Goal: Task Accomplishment & Management: Use online tool/utility

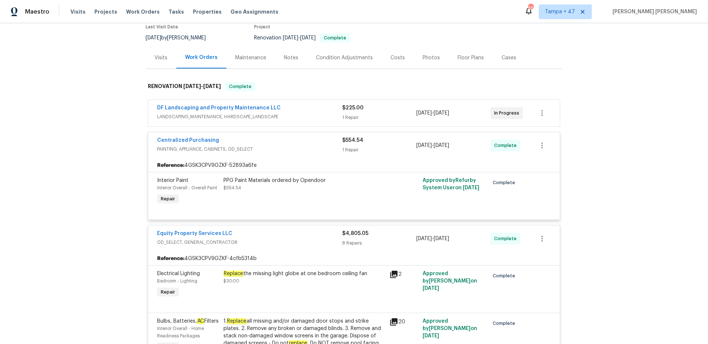
scroll to position [55, 0]
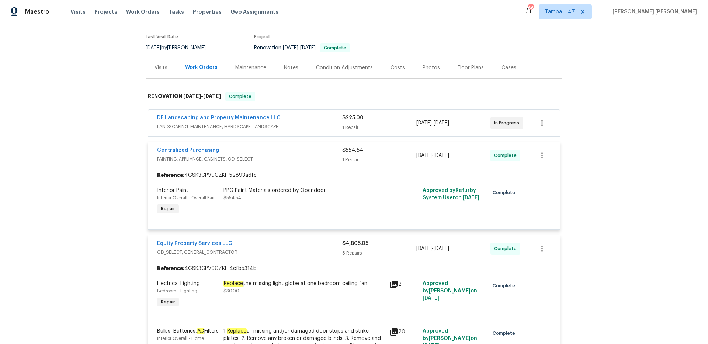
click at [316, 159] on span "PAINTING, APPLIANCE, CABINETS, OD_SELECT" at bounding box center [249, 159] width 185 height 7
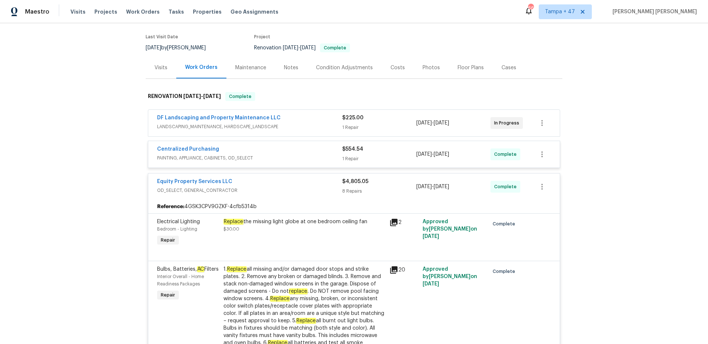
scroll to position [0, 0]
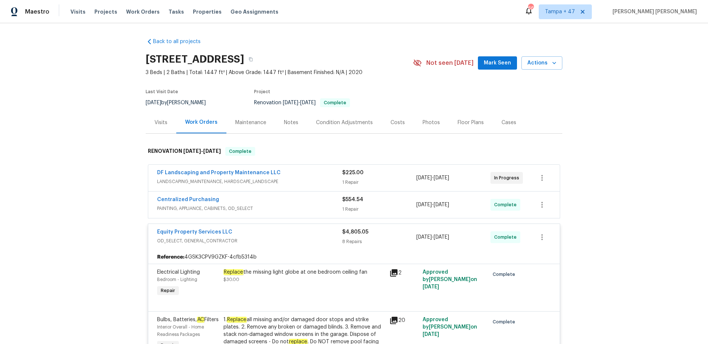
click at [318, 203] on div "Centralized Purchasing" at bounding box center [249, 200] width 185 height 9
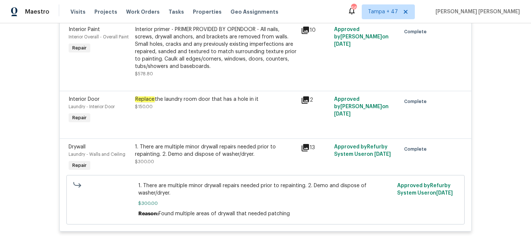
scroll to position [842, 0]
click at [143, 12] on span "Work Orders" at bounding box center [143, 11] width 34 height 7
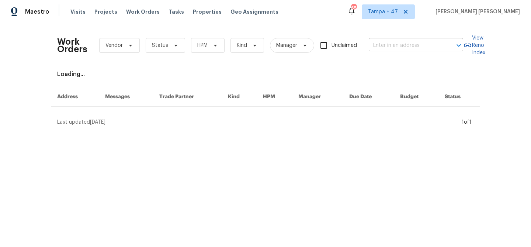
click at [384, 41] on input "text" at bounding box center [406, 45] width 74 height 11
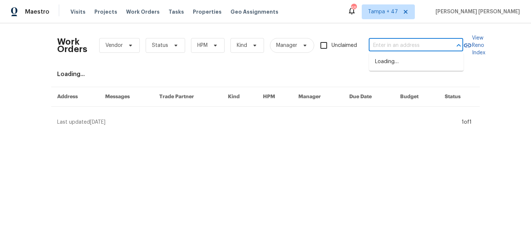
paste input "112 Wesley Ct, Lexington, SC 29073"
type input "112 Wesley Ct, Lexington, SC 29073"
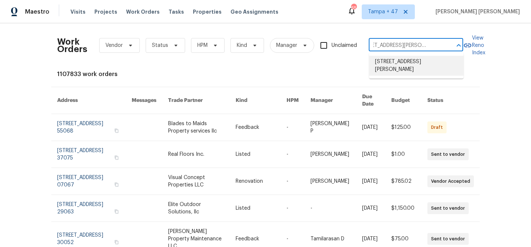
click at [387, 63] on li "112 Wesley Ct, Lexington, SC 29073" at bounding box center [416, 66] width 94 height 20
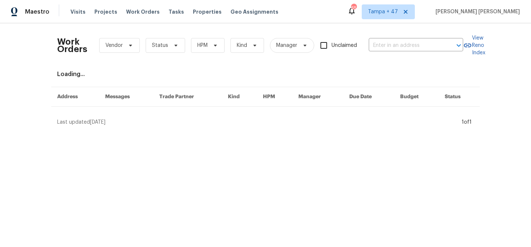
type input "112 Wesley Ct, Lexington, SC 29073"
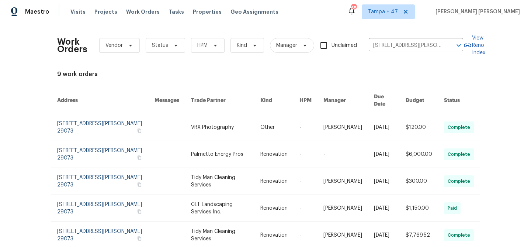
click at [380, 122] on link at bounding box center [390, 127] width 32 height 27
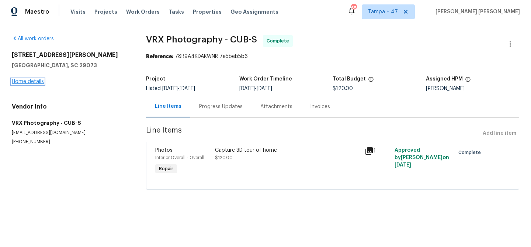
click at [38, 81] on link "Home details" at bounding box center [28, 81] width 32 height 5
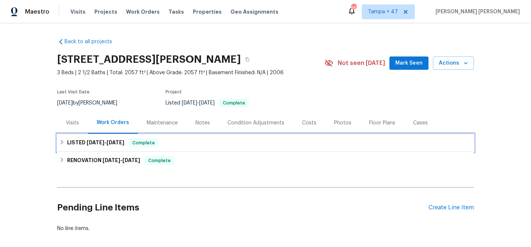
click at [148, 137] on div "LISTED 8/30/25 - 9/1/25 Complete" at bounding box center [265, 143] width 416 height 18
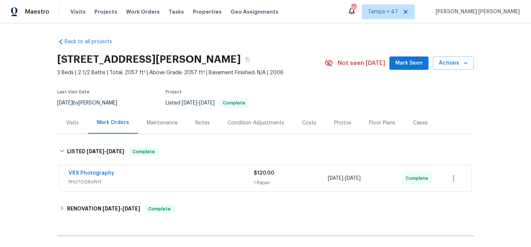
click at [191, 169] on div "VRX Photography" at bounding box center [161, 173] width 185 height 9
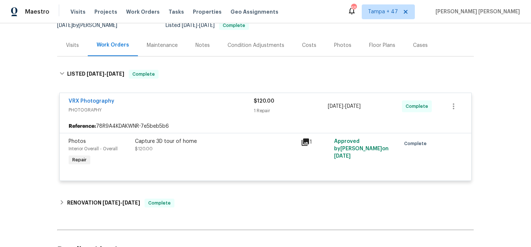
scroll to position [73, 0]
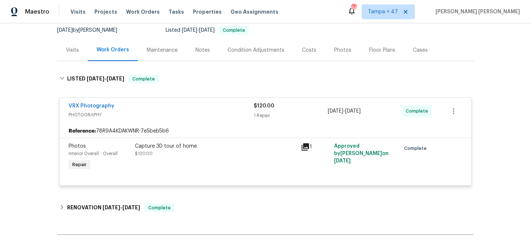
click at [143, 15] on div "Visits Projects Work Orders Tasks Properties Geo Assignments" at bounding box center [178, 11] width 217 height 15
click at [143, 10] on span "Work Orders" at bounding box center [143, 11] width 34 height 7
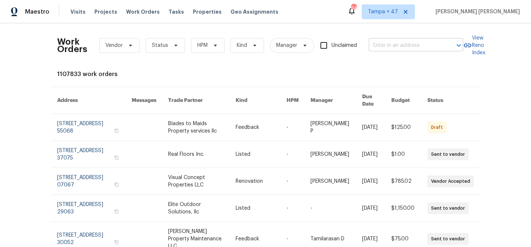
click at [387, 45] on input "text" at bounding box center [406, 45] width 74 height 11
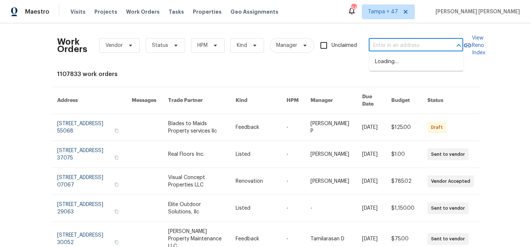
paste input "2300 NE Silver Spring Ln, Lees Summit, MO 64086"
type input "2300 NE Silver Spring Ln, Lees Summit, MO 64086"
click at [398, 66] on li "2300 NE Silver Spring Ln, Lees Summit, MO 64086" at bounding box center [416, 62] width 94 height 12
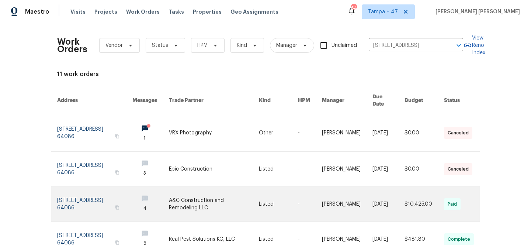
click at [390, 186] on link at bounding box center [388, 203] width 32 height 35
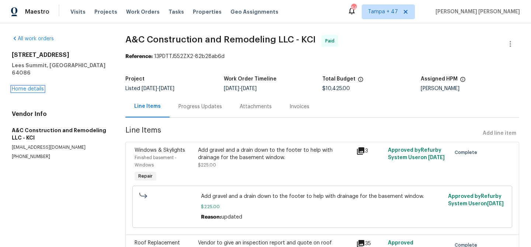
click at [35, 86] on link "Home details" at bounding box center [28, 88] width 32 height 5
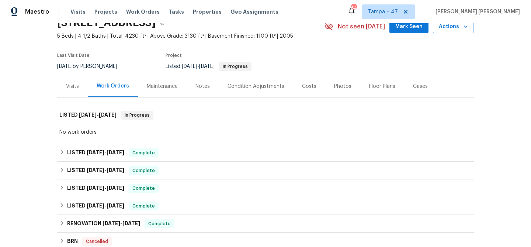
scroll to position [60, 0]
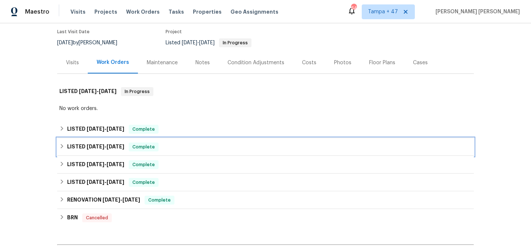
click at [146, 141] on div "LISTED 5/19/25 - 6/11/25 Complete" at bounding box center [265, 147] width 416 height 18
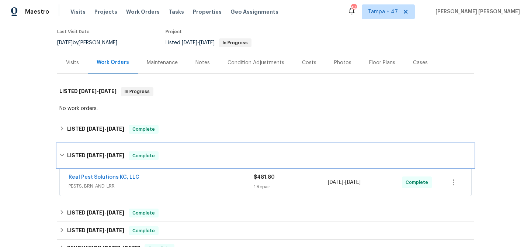
click at [185, 155] on div "LISTED 5/19/25 - 6/11/25 Complete" at bounding box center [265, 155] width 412 height 9
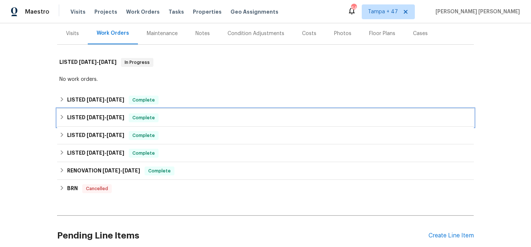
scroll to position [124, 0]
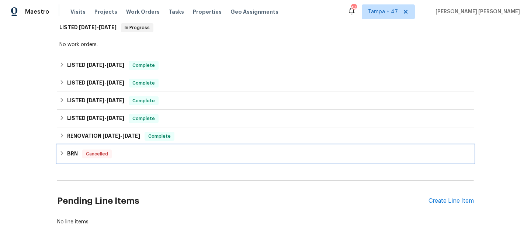
click at [147, 151] on div "BRN Cancelled" at bounding box center [265, 153] width 412 height 9
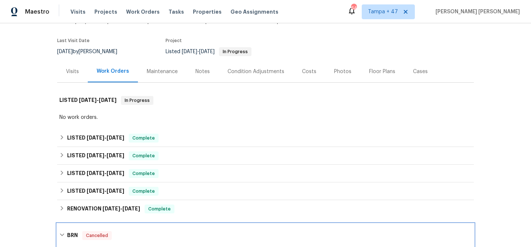
scroll to position [59, 0]
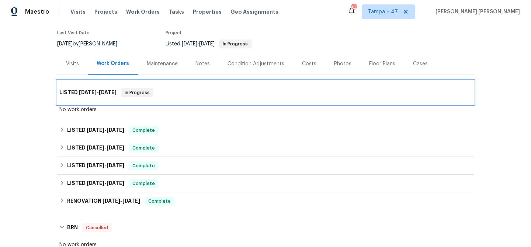
click at [106, 90] on span "5/28/25" at bounding box center [108, 92] width 18 height 5
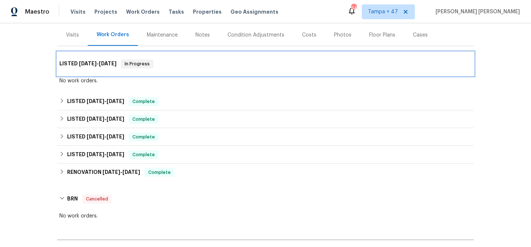
scroll to position [103, 0]
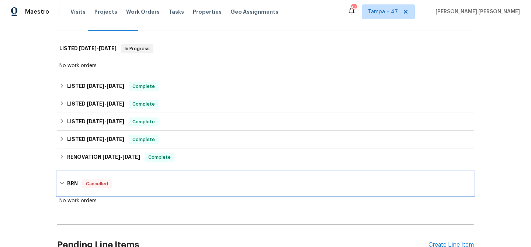
click at [94, 184] on span "Cancelled" at bounding box center [97, 183] width 28 height 7
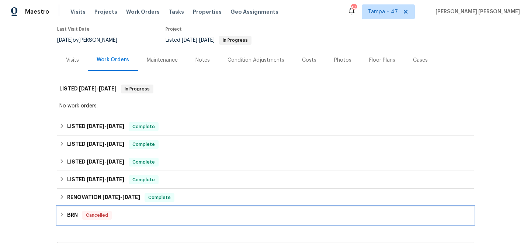
scroll to position [153, 0]
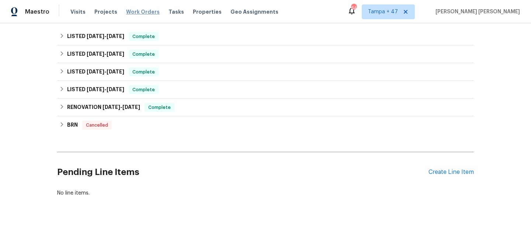
click at [139, 9] on span "Work Orders" at bounding box center [143, 11] width 34 height 7
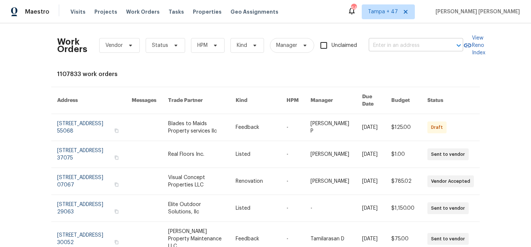
click at [401, 48] on input "text" at bounding box center [406, 45] width 74 height 11
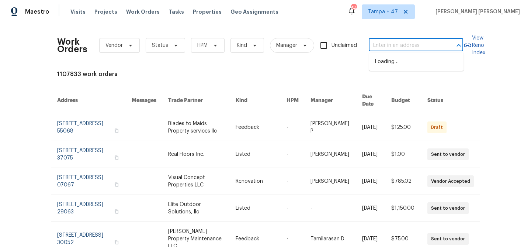
paste input "1819 Rosewood Rd, Decatur, GA 30032"
type input "1819 Rosewood Rd, Decatur, GA 30032"
click at [401, 67] on li "1819 Rosewood Rd, Decatur, GA 30032" at bounding box center [416, 62] width 94 height 12
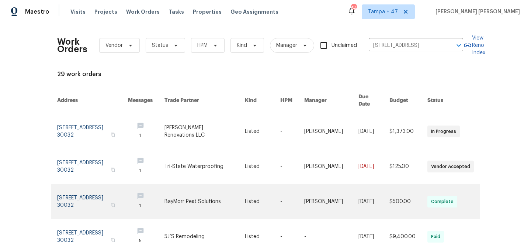
click at [352, 184] on td "[DATE]" at bounding box center [367, 201] width 31 height 35
click at [342, 191] on link at bounding box center [331, 201] width 54 height 35
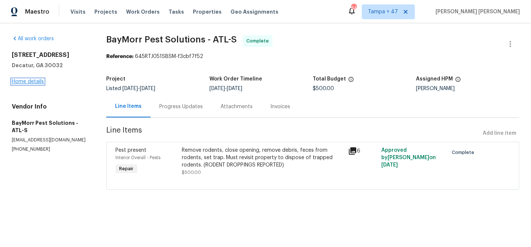
click at [38, 80] on link "Home details" at bounding box center [28, 81] width 32 height 5
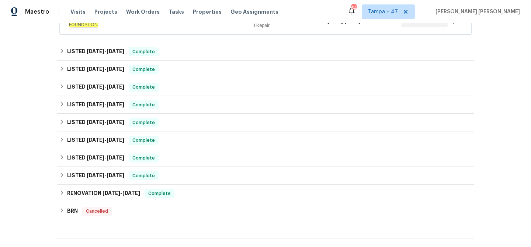
scroll to position [241, 0]
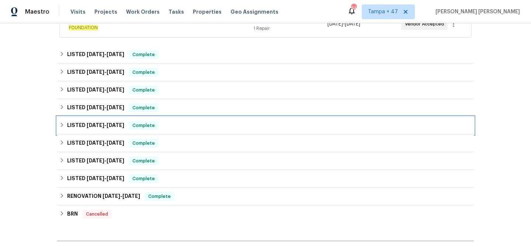
click at [124, 126] on span "11/26/24" at bounding box center [116, 124] width 18 height 5
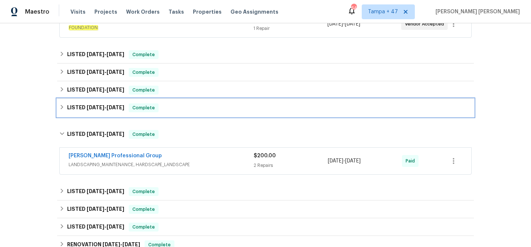
click at [157, 108] on span "Complete" at bounding box center [143, 107] width 28 height 7
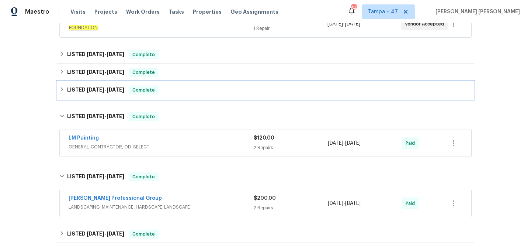
click at [168, 94] on div "LISTED 2/28/25 - 3/3/25 Complete" at bounding box center [265, 89] width 412 height 9
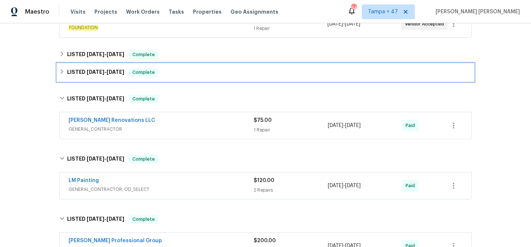
click at [181, 74] on div "LISTED 3/10/25 - 3/11/25 Complete" at bounding box center [265, 72] width 412 height 9
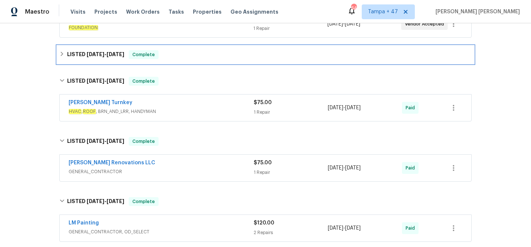
click at [195, 50] on div "LISTED 3/19/25 - 3/21/25 Complete" at bounding box center [265, 54] width 412 height 9
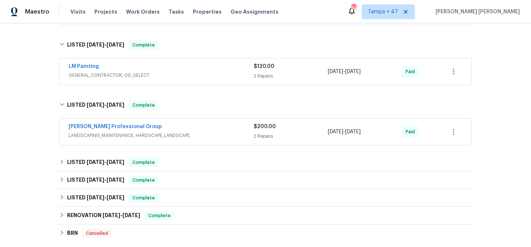
scroll to position [498, 0]
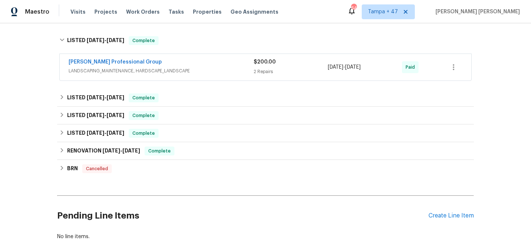
click at [228, 68] on span "LANDSCAPING_MAINTENANCE, HARDSCAPE_LANDSCAPE" at bounding box center [161, 70] width 185 height 7
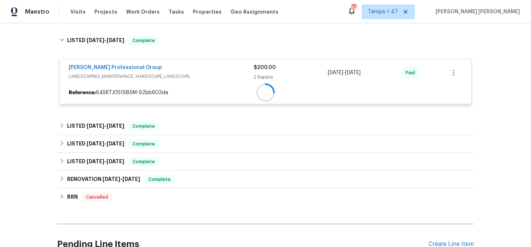
scroll to position [419, 0]
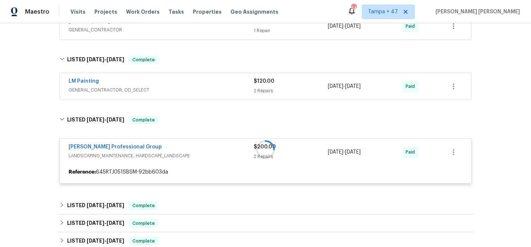
click at [228, 84] on div "LM Painting" at bounding box center [161, 81] width 185 height 9
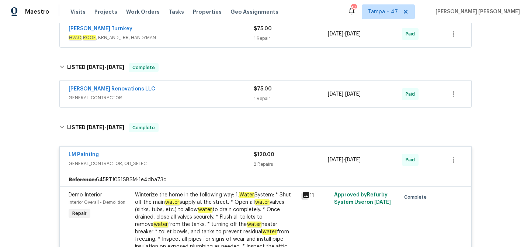
click at [228, 91] on div "Aseem Renovations LLC" at bounding box center [161, 89] width 185 height 9
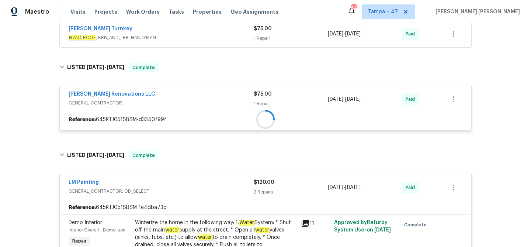
scroll to position [292, 0]
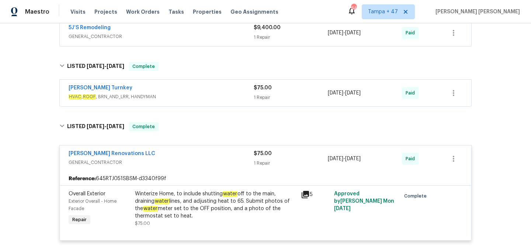
click at [228, 97] on span "HVAC , ROOF , BRN_AND_LRR, HANDYMAN" at bounding box center [161, 96] width 185 height 7
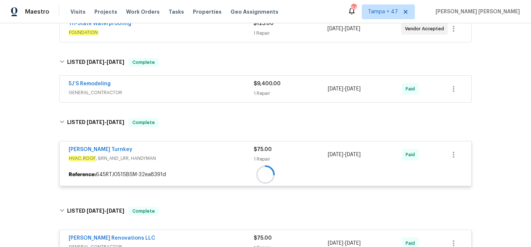
scroll to position [220, 0]
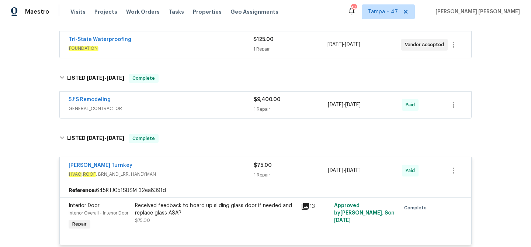
click at [226, 101] on div "5J’S Remodeling" at bounding box center [161, 100] width 185 height 9
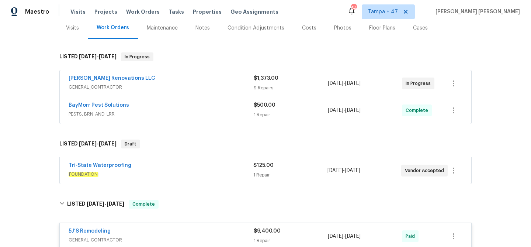
click at [231, 110] on span "PESTS, BRN_AND_LRR" at bounding box center [161, 113] width 185 height 7
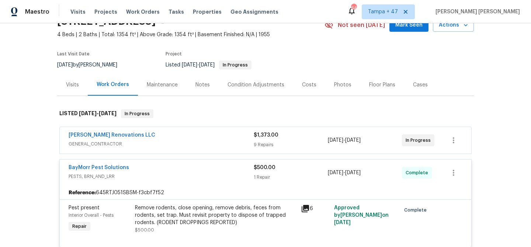
scroll to position [87, 0]
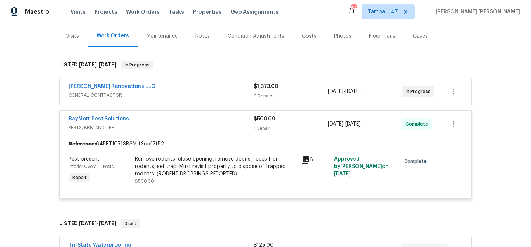
click at [228, 87] on div "Aseem Renovations LLC" at bounding box center [161, 87] width 185 height 9
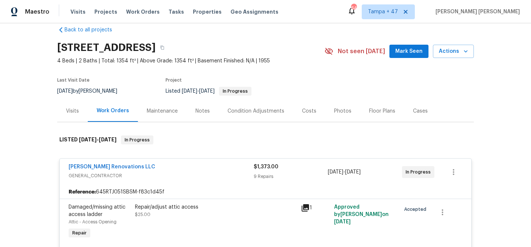
scroll to position [0, 0]
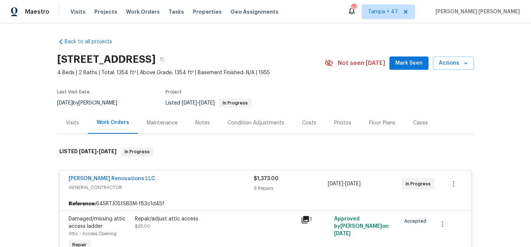
click at [226, 186] on span "GENERAL_CONTRACTOR" at bounding box center [161, 187] width 185 height 7
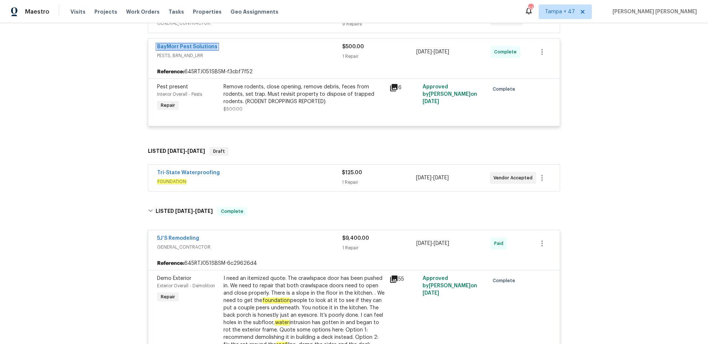
scroll to position [136, 0]
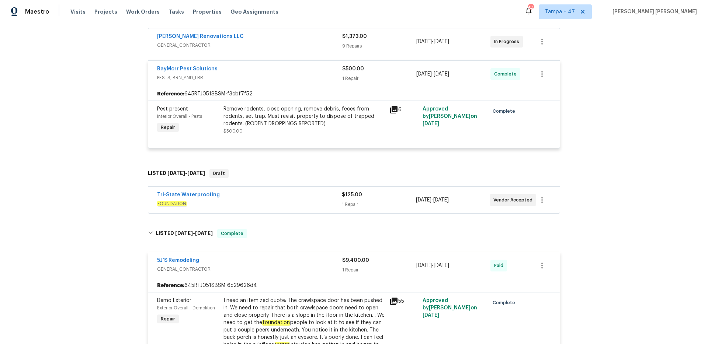
click at [240, 77] on span "PESTS, BRN_AND_LRR" at bounding box center [249, 77] width 185 height 7
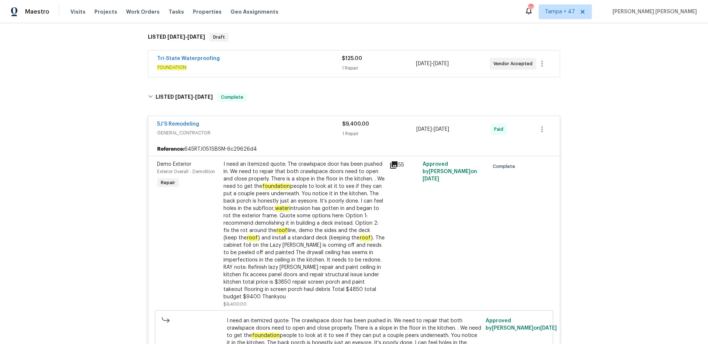
scroll to position [205, 0]
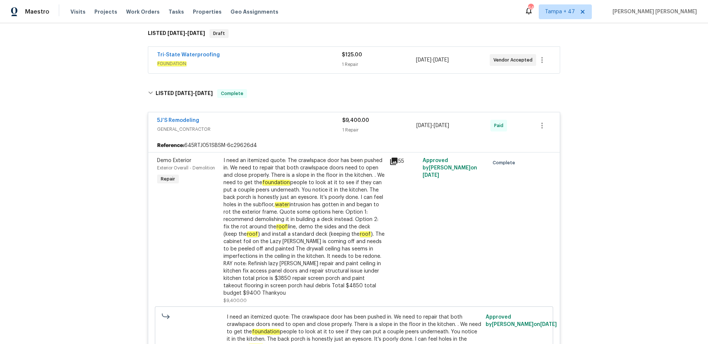
click at [280, 127] on span "GENERAL_CONTRACTOR" at bounding box center [249, 129] width 185 height 7
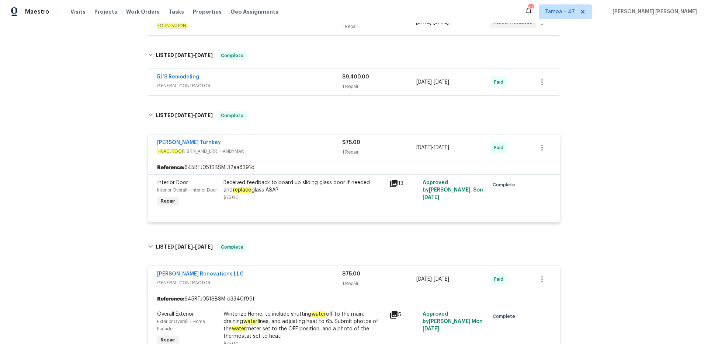
scroll to position [268, 0]
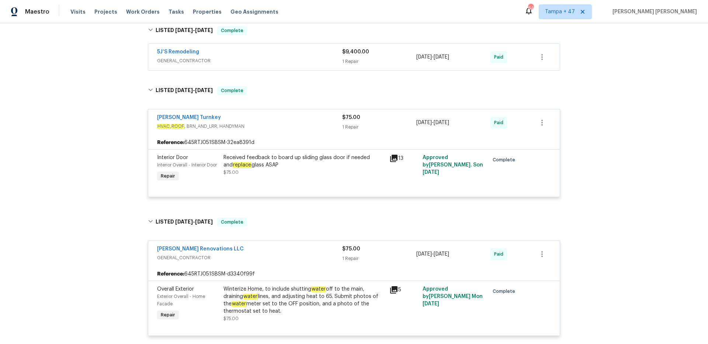
click at [294, 130] on span "HVAC , ROOF , BRN_AND_LRR, HANDYMAN" at bounding box center [249, 126] width 185 height 7
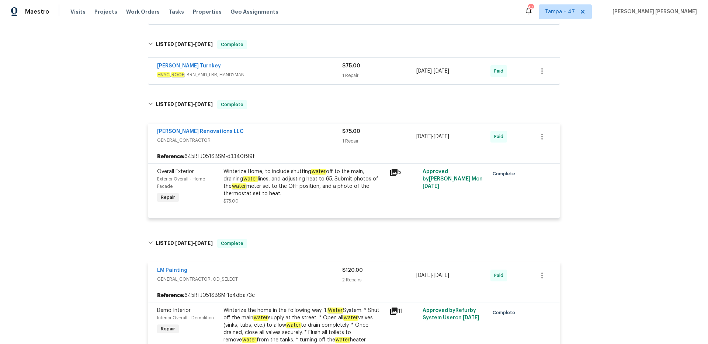
scroll to position [314, 0]
click at [294, 130] on div "Aseem Renovations LLC" at bounding box center [249, 132] width 185 height 9
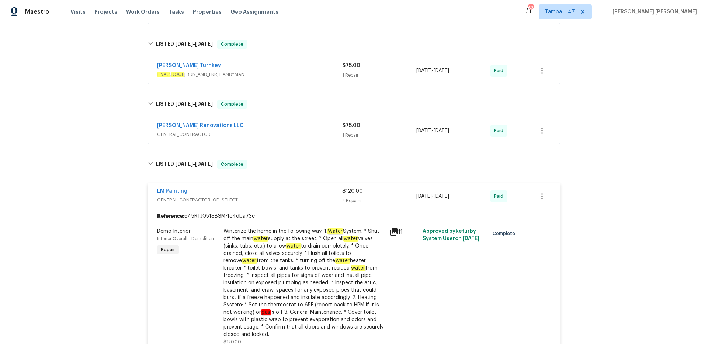
click at [297, 195] on div "LM Painting" at bounding box center [249, 192] width 185 height 9
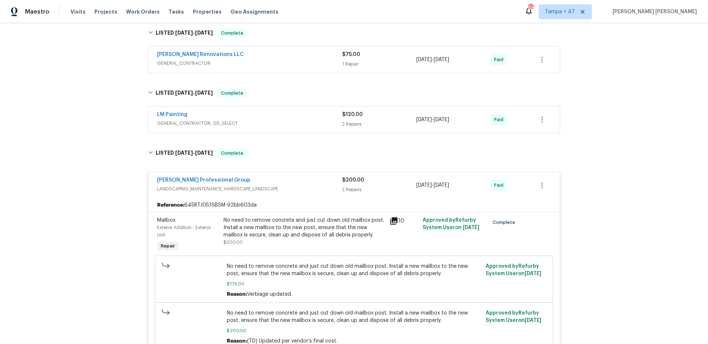
scroll to position [390, 0]
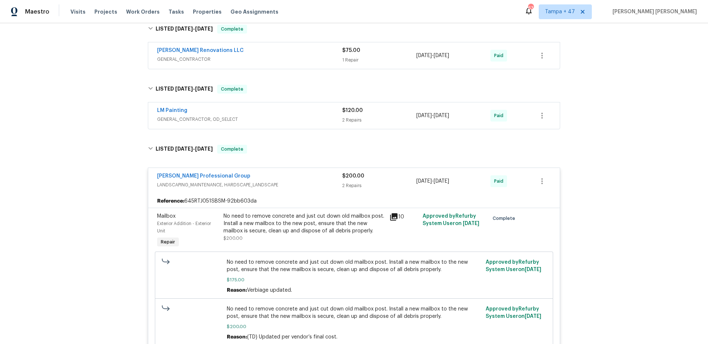
click at [301, 186] on span "LANDSCAPING_MAINTENANCE, HARDSCAPE_LANDSCAPE" at bounding box center [249, 184] width 185 height 7
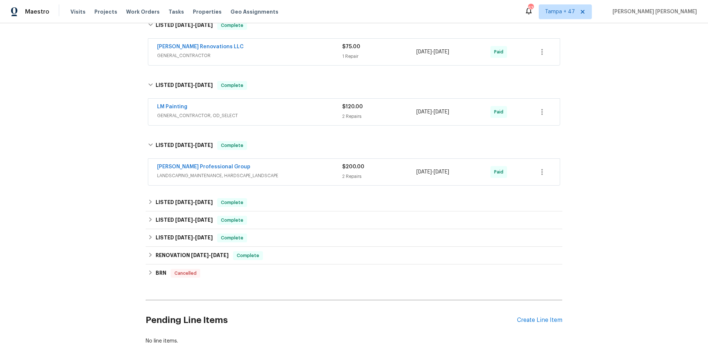
scroll to position [394, 0]
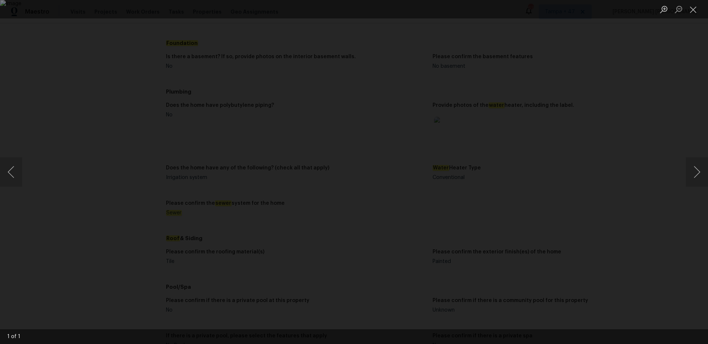
click at [164, 143] on div "Lightbox" at bounding box center [354, 172] width 708 height 344
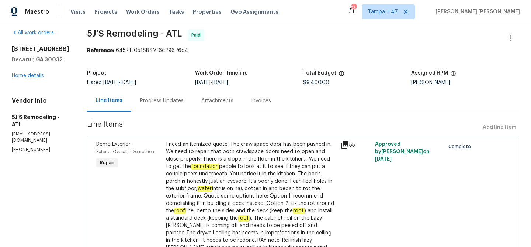
scroll to position [6, 0]
click at [151, 95] on div "Progress Updates" at bounding box center [161, 100] width 61 height 22
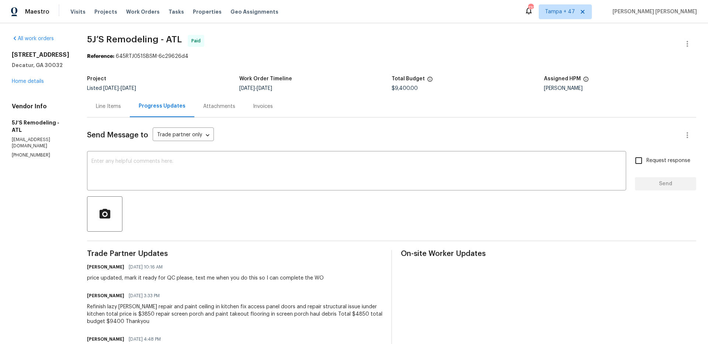
click at [111, 108] on div "Line Items" at bounding box center [108, 106] width 25 height 7
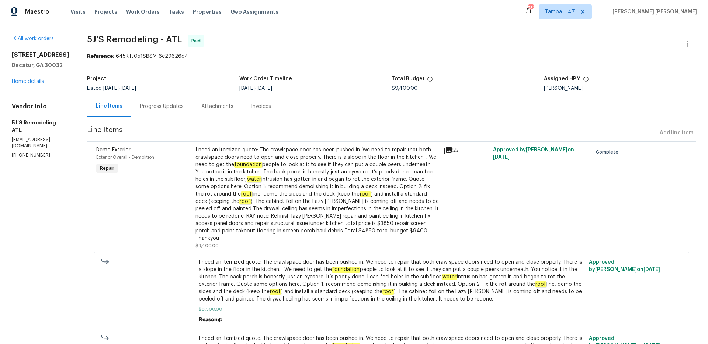
click at [218, 169] on div "I need an itemized quote: The crawlspace door has been pushed in. We need to re…" at bounding box center [317, 194] width 244 height 96
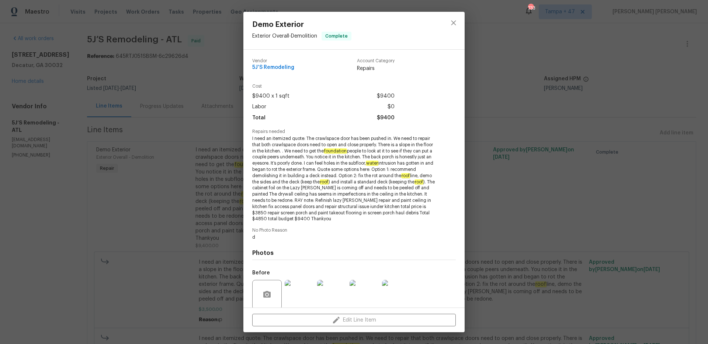
scroll to position [57, 0]
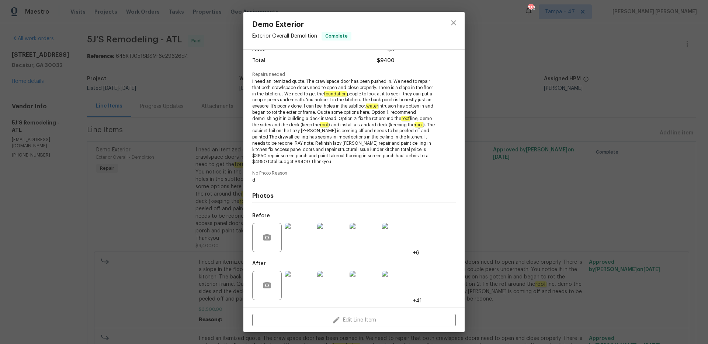
click at [301, 242] on img at bounding box center [299, 237] width 29 height 29
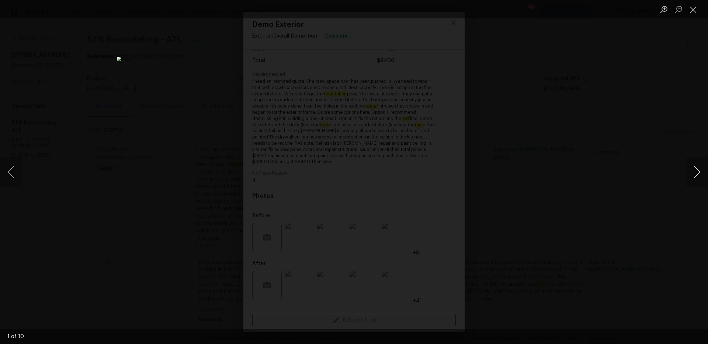
click at [530, 173] on button "Next image" at bounding box center [696, 171] width 22 height 29
click at [13, 168] on button "Previous image" at bounding box center [11, 171] width 22 height 29
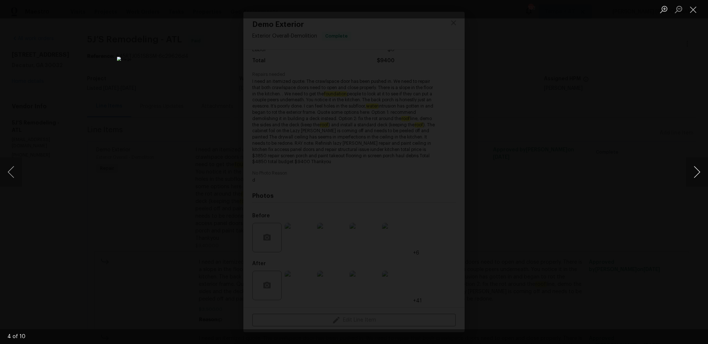
click at [530, 171] on button "Next image" at bounding box center [696, 171] width 22 height 29
click at [530, 211] on div "Lightbox" at bounding box center [354, 172] width 708 height 344
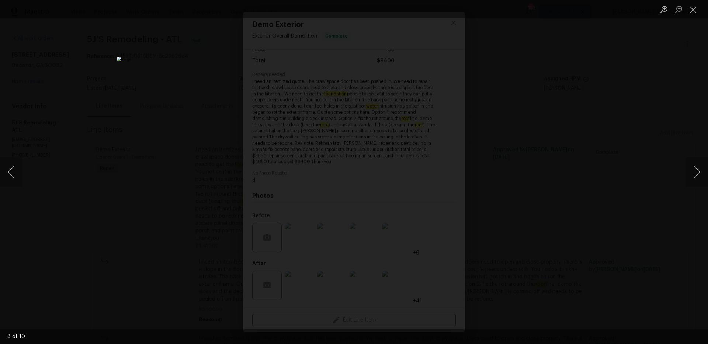
click at [506, 218] on div "Lightbox" at bounding box center [354, 172] width 708 height 344
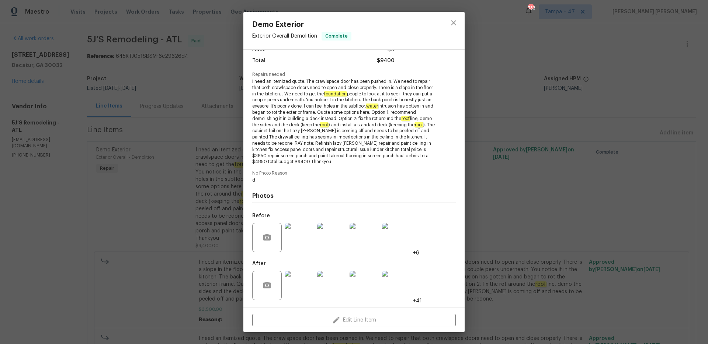
click at [291, 246] on img at bounding box center [299, 285] width 29 height 29
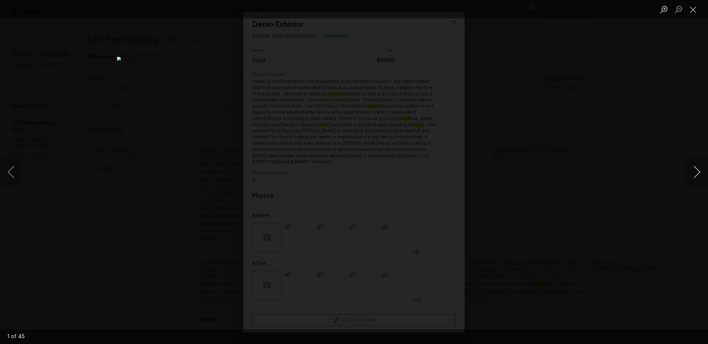
click at [530, 177] on button "Next image" at bounding box center [696, 171] width 22 height 29
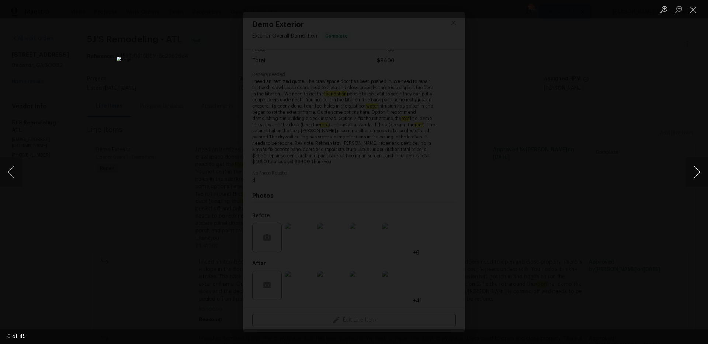
click at [530, 177] on button "Next image" at bounding box center [696, 171] width 22 height 29
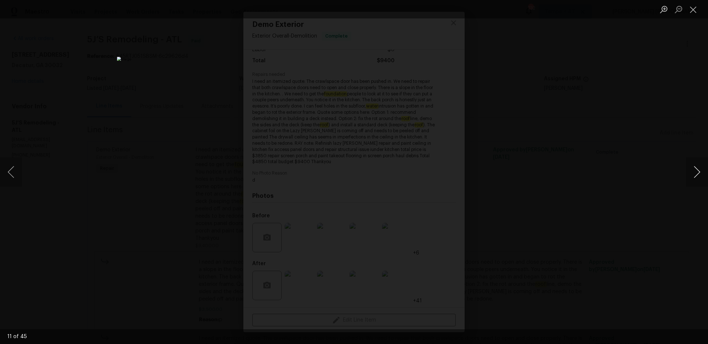
click at [530, 177] on button "Next image" at bounding box center [696, 171] width 22 height 29
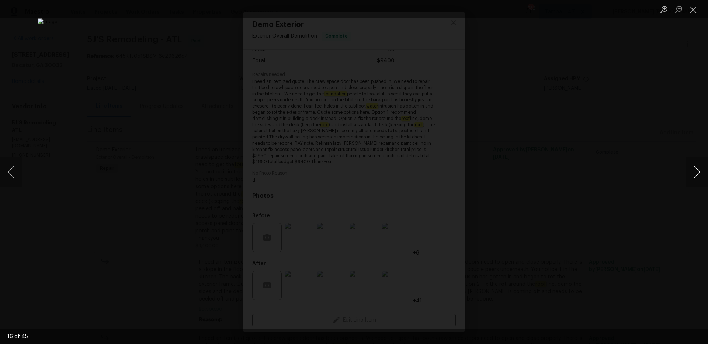
click at [530, 177] on button "Next image" at bounding box center [696, 171] width 22 height 29
click at [12, 167] on button "Previous image" at bounding box center [11, 171] width 22 height 29
click at [530, 164] on button "Next image" at bounding box center [696, 171] width 22 height 29
click at [530, 167] on button "Next image" at bounding box center [696, 171] width 22 height 29
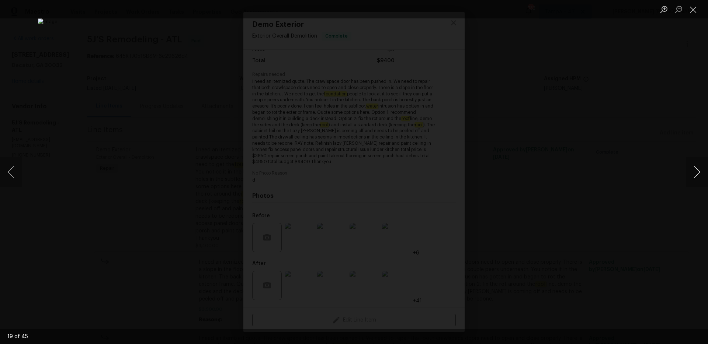
click at [530, 167] on button "Next image" at bounding box center [696, 171] width 22 height 29
click at [530, 208] on div "Lightbox" at bounding box center [354, 172] width 708 height 344
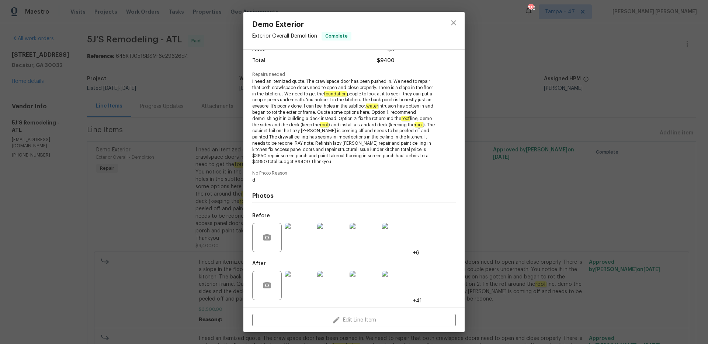
click at [530, 208] on div "Demo Exterior Exterior Overall - Demolition Complete Vendor 5J’S Remodeling Acc…" at bounding box center [354, 172] width 708 height 344
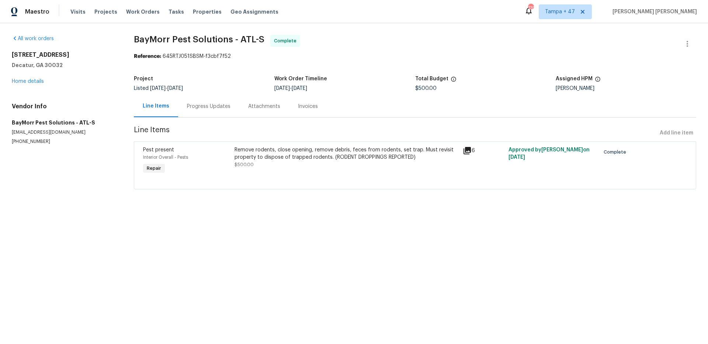
click at [219, 106] on div "Progress Updates" at bounding box center [208, 106] width 43 height 7
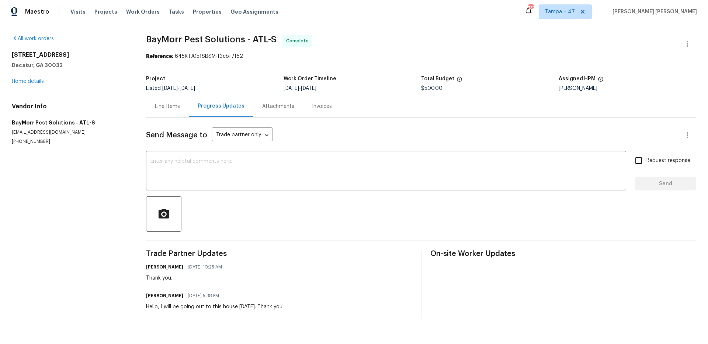
click at [171, 110] on div "Line Items" at bounding box center [167, 106] width 25 height 7
